Goal: Task Accomplishment & Management: Manage account settings

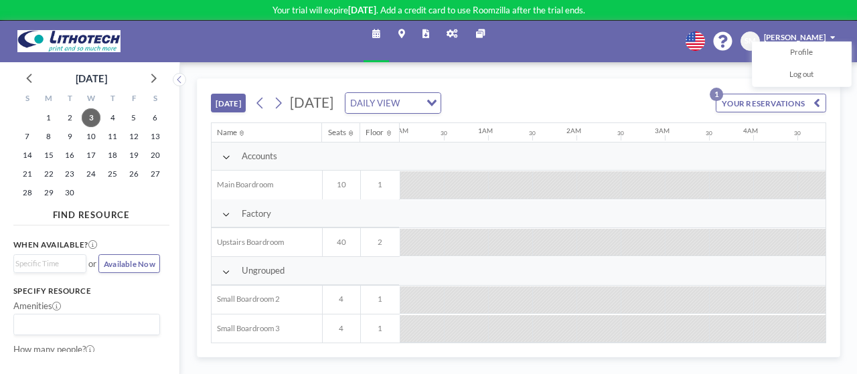
scroll to position [0, 784]
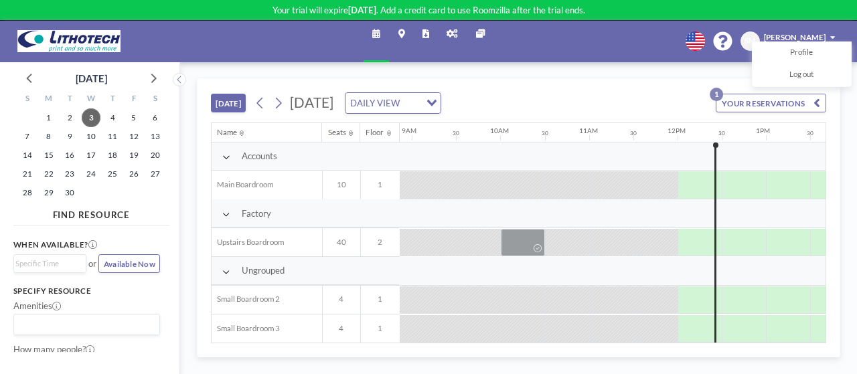
click at [344, 9] on p "Your trial will expire in 7 days . Add a credit card to use Roomzilla after the…" at bounding box center [428, 10] width 857 height 11
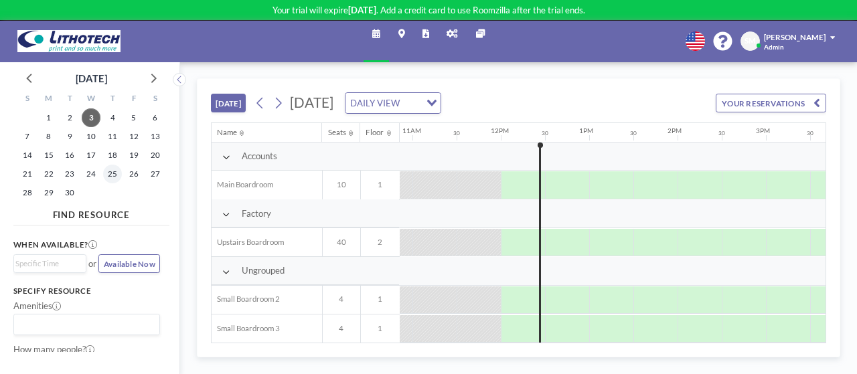
scroll to position [0, 1001]
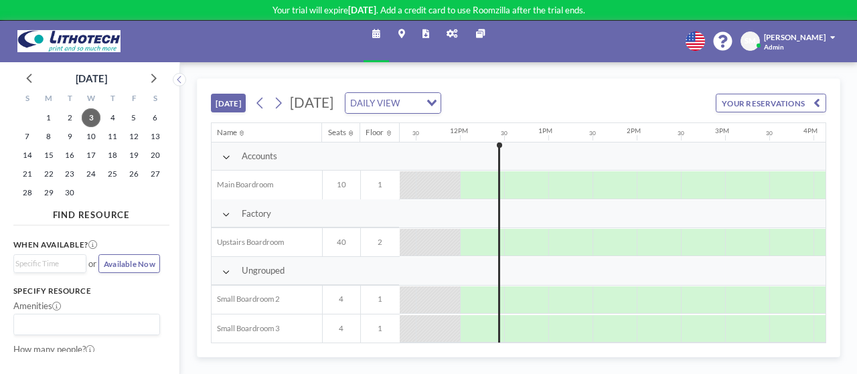
click at [749, 50] on span "SM" at bounding box center [750, 40] width 19 height 19
click at [784, 46] on link "Profile" at bounding box center [802, 53] width 98 height 22
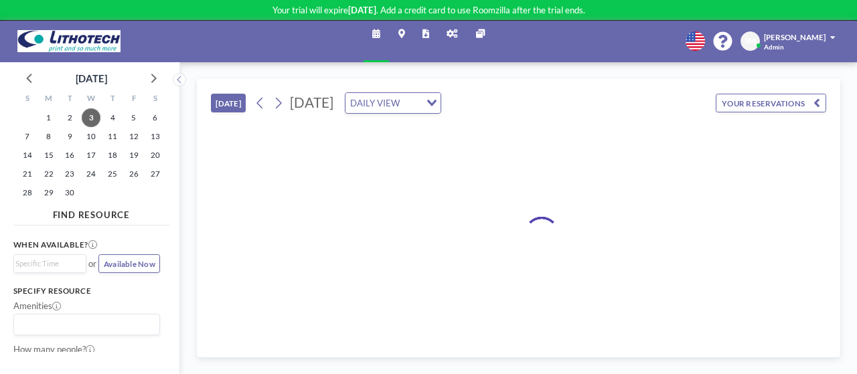
click at [410, 40] on link "Maps" at bounding box center [401, 42] width 24 height 42
